Goal: Complete application form: Complete application form

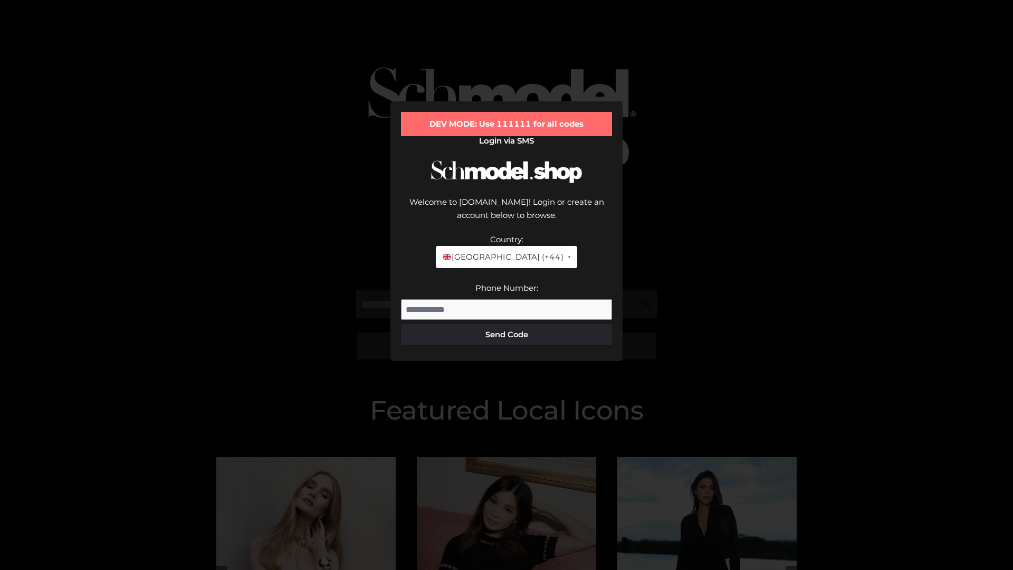
click at [506, 299] on input "Phone Number:" at bounding box center [506, 309] width 211 height 21
type input "**********"
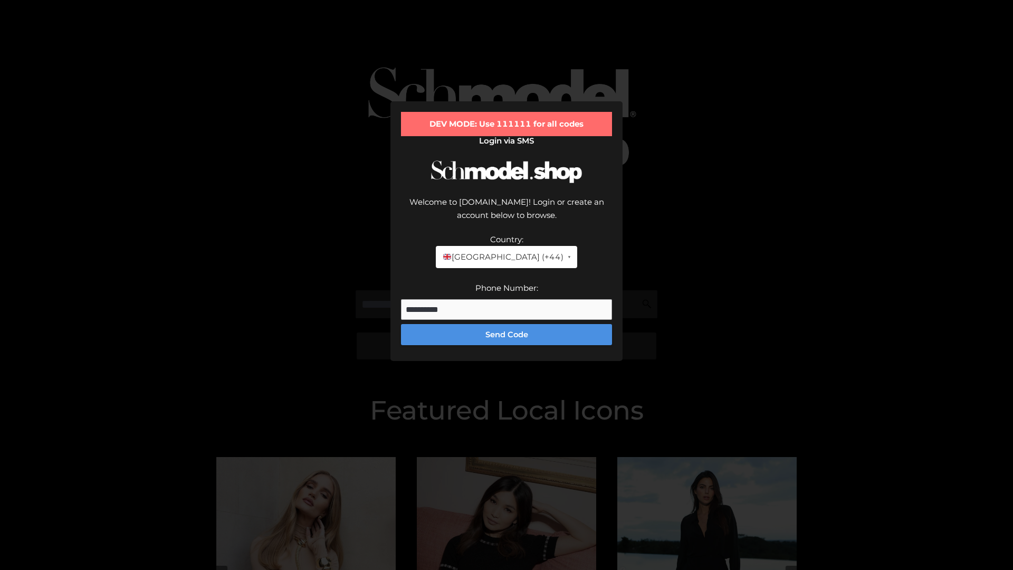
click at [506, 324] on button "Send Code" at bounding box center [506, 334] width 211 height 21
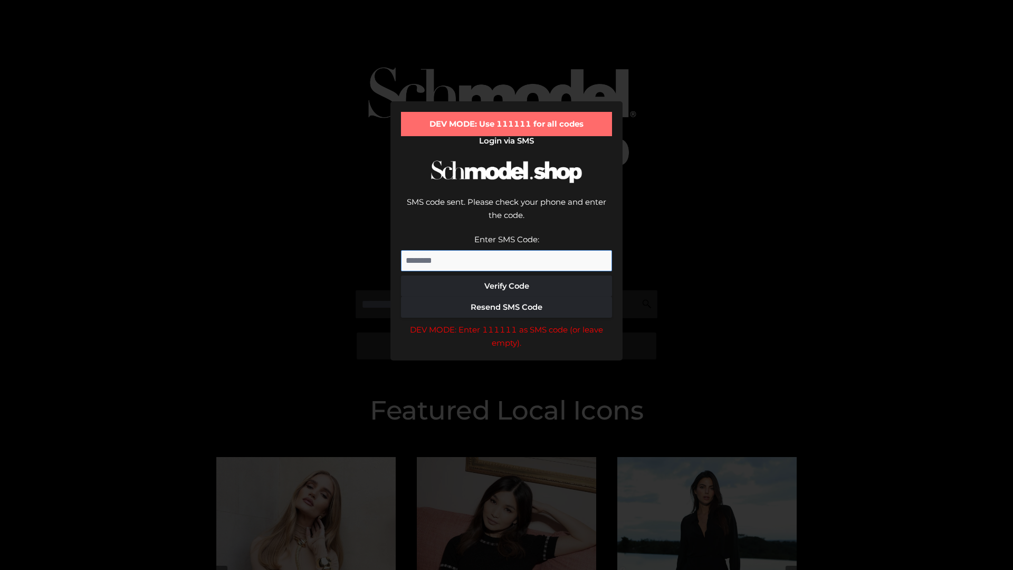
click at [506, 250] on input "Enter SMS Code:" at bounding box center [506, 260] width 211 height 21
type input "******"
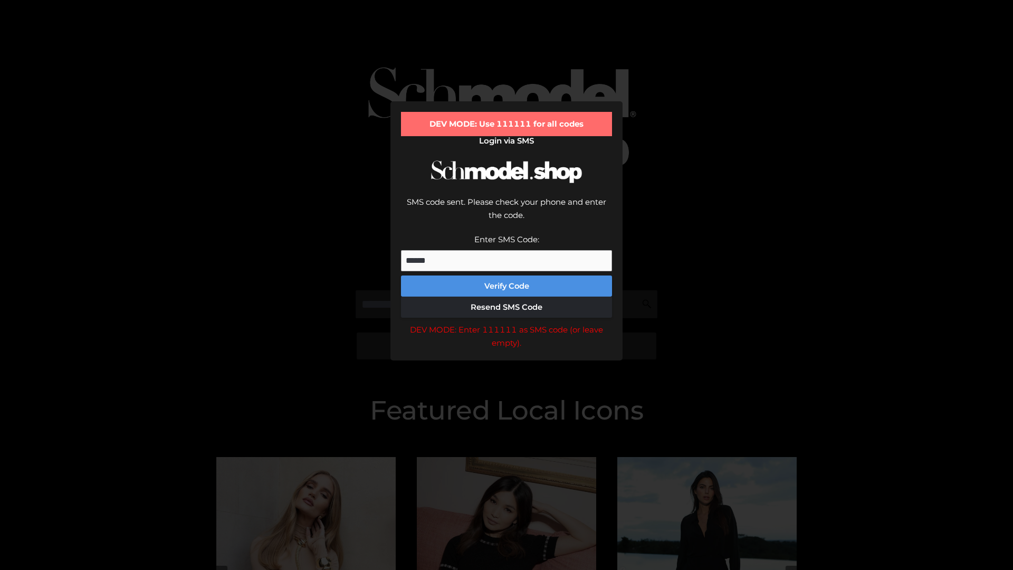
click at [506, 275] on button "Verify Code" at bounding box center [506, 285] width 211 height 21
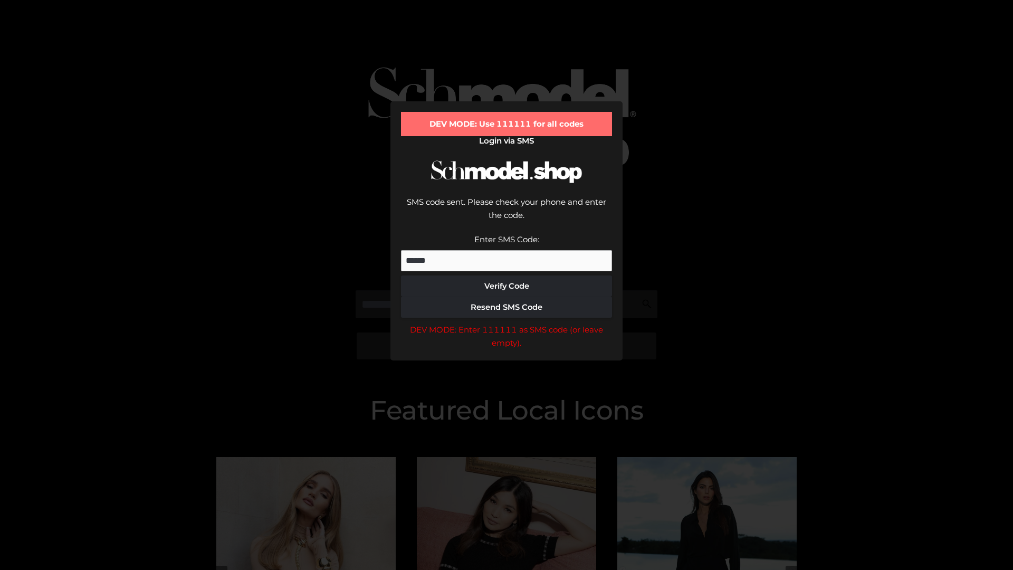
click at [506, 323] on div "DEV MODE: Enter 111111 as SMS code (or leave empty)." at bounding box center [506, 336] width 211 height 27
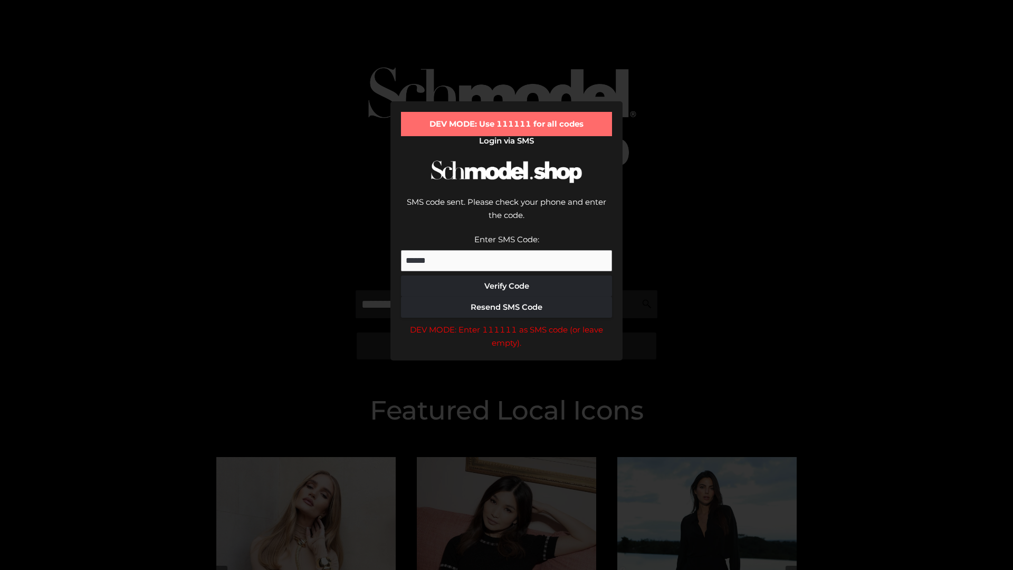
click at [506, 323] on div "DEV MODE: Enter 111111 as SMS code (or leave empty)." at bounding box center [506, 336] width 211 height 27
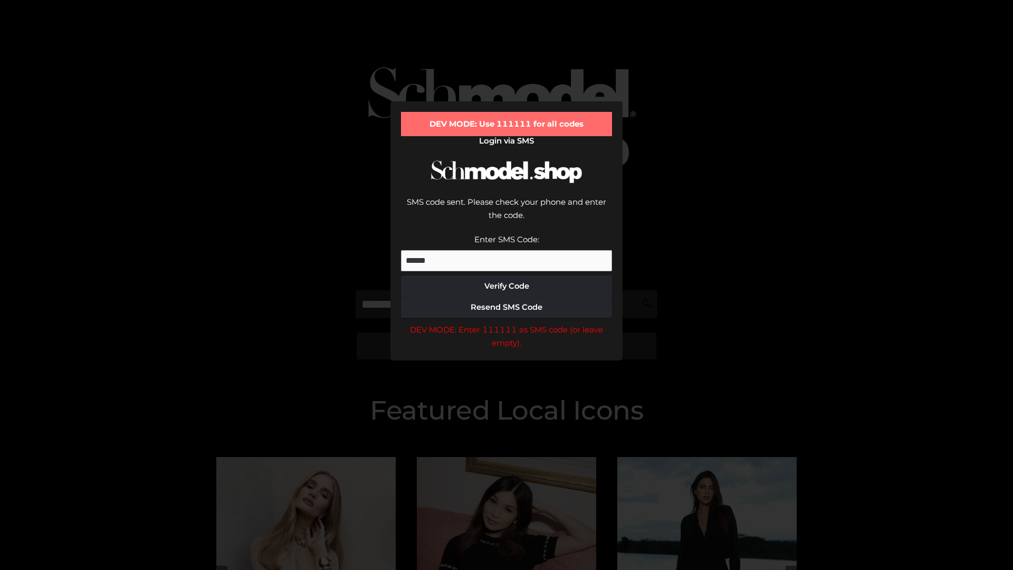
click at [506, 323] on div "DEV MODE: Enter 111111 as SMS code (or leave empty)." at bounding box center [506, 336] width 211 height 27
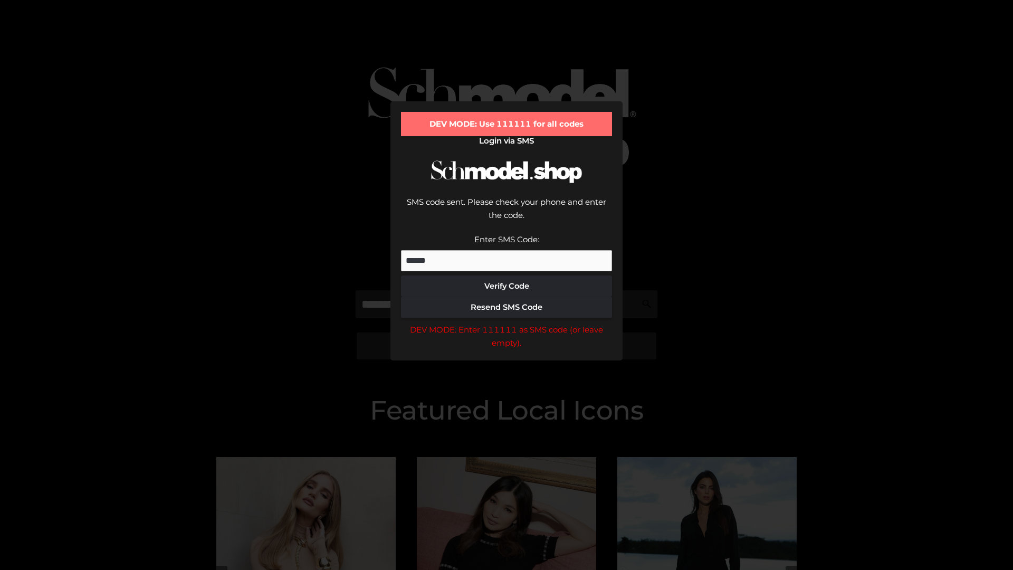
click at [506, 323] on div "DEV MODE: Enter 111111 as SMS code (or leave empty)." at bounding box center [506, 336] width 211 height 27
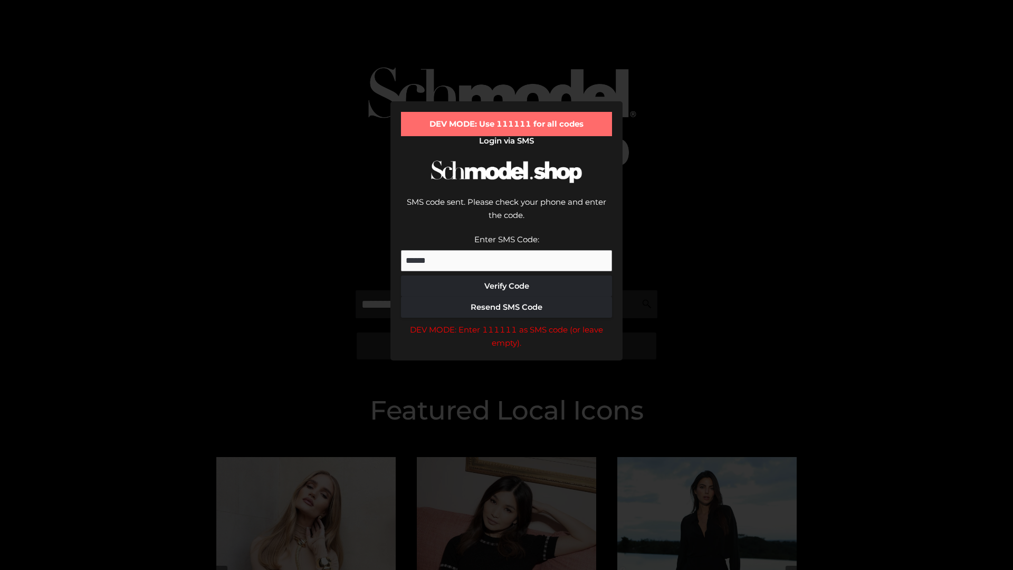
click at [506, 323] on div "DEV MODE: Enter 111111 as SMS code (or leave empty)." at bounding box center [506, 336] width 211 height 27
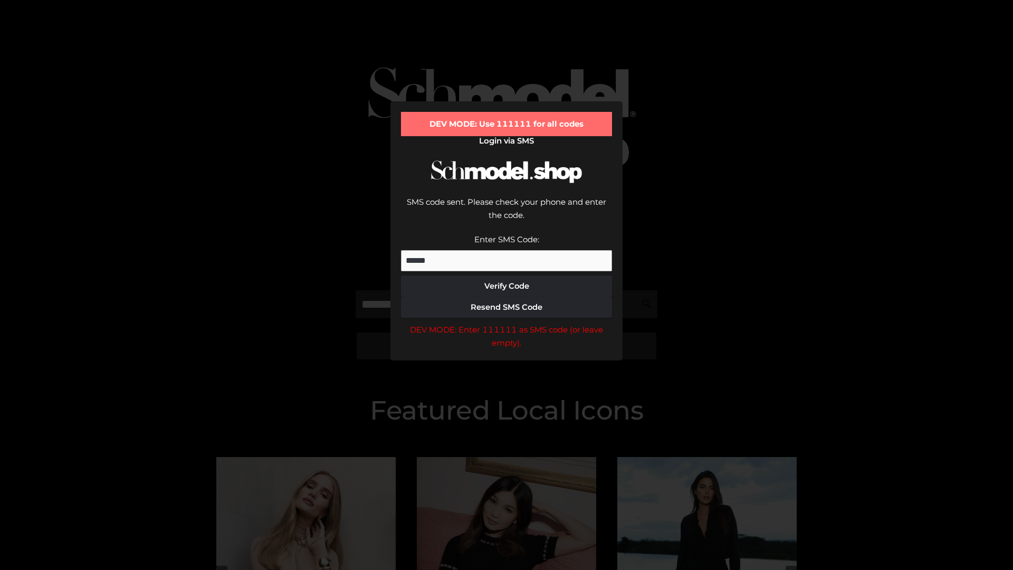
click at [506, 323] on div "DEV MODE: Enter 111111 as SMS code (or leave empty)." at bounding box center [506, 336] width 211 height 27
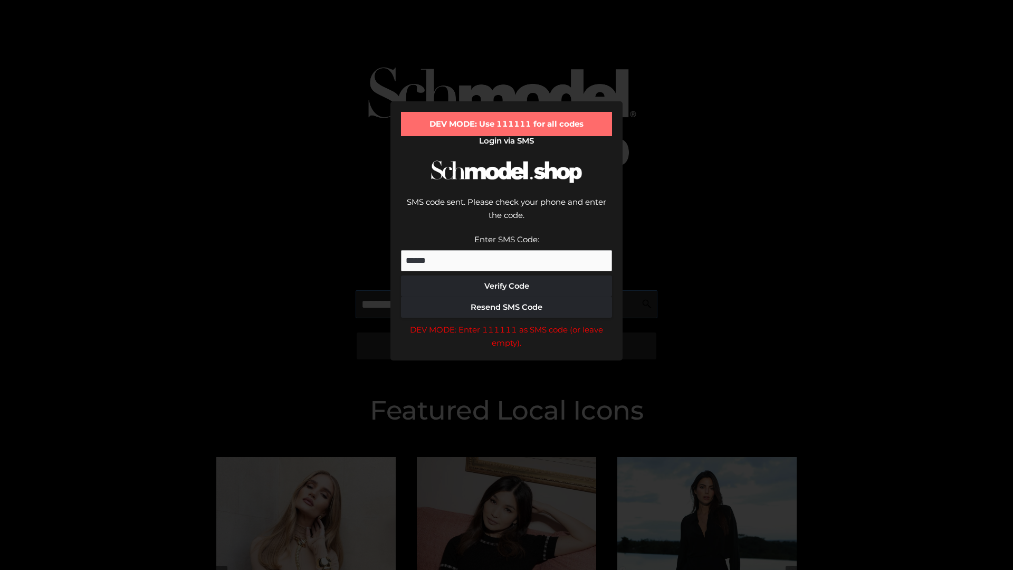
scroll to position [0, 54]
click at [506, 323] on div "DEV MODE: Enter 111111 as SMS code (or leave empty)." at bounding box center [506, 336] width 211 height 27
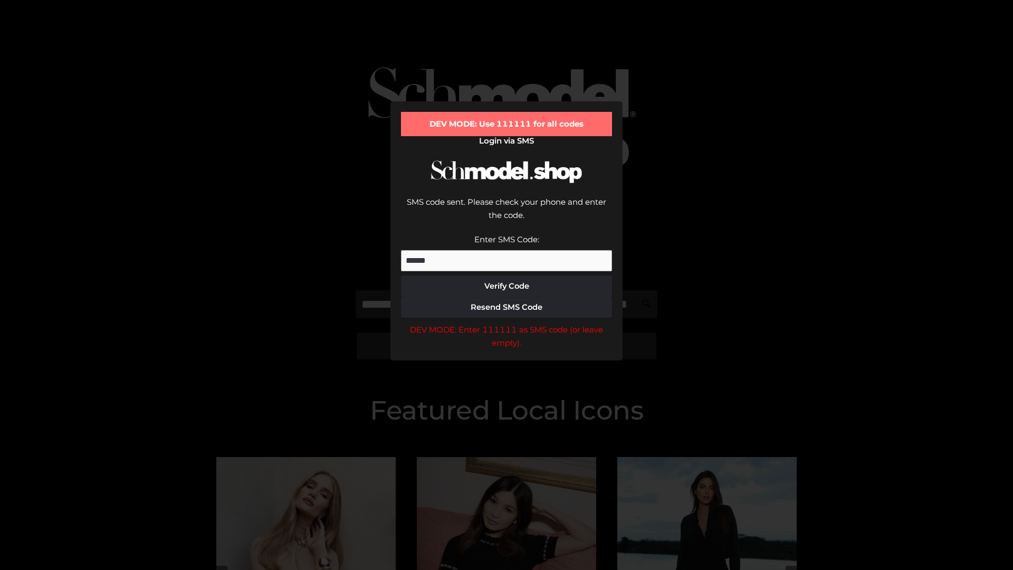
click at [506, 323] on div "DEV MODE: Enter 111111 as SMS code (or leave empty)." at bounding box center [506, 336] width 211 height 27
type input "**********"
